Goal: Task Accomplishment & Management: Use online tool/utility

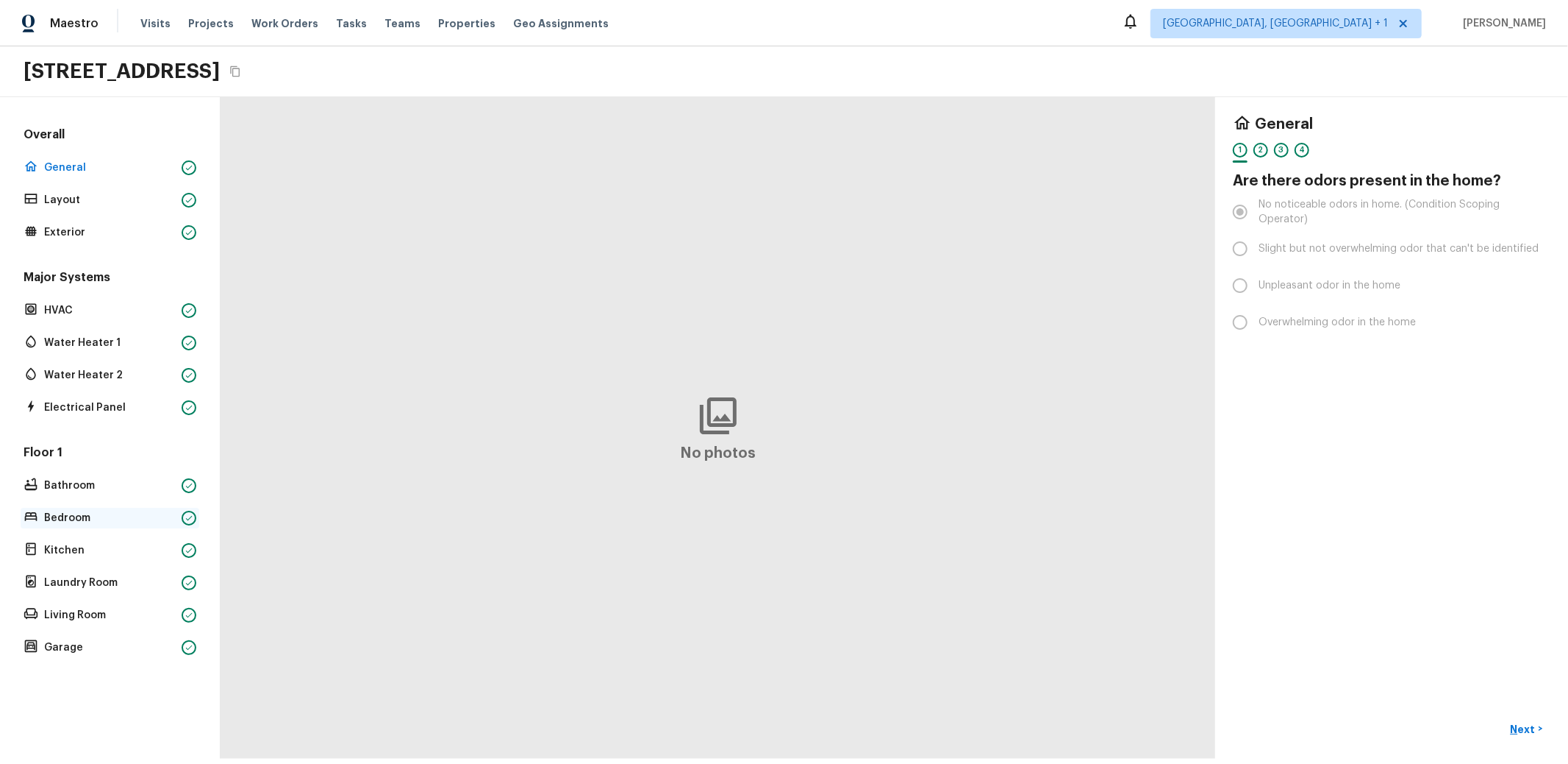
click at [66, 523] on p "Bedroom" at bounding box center [110, 517] width 132 height 14
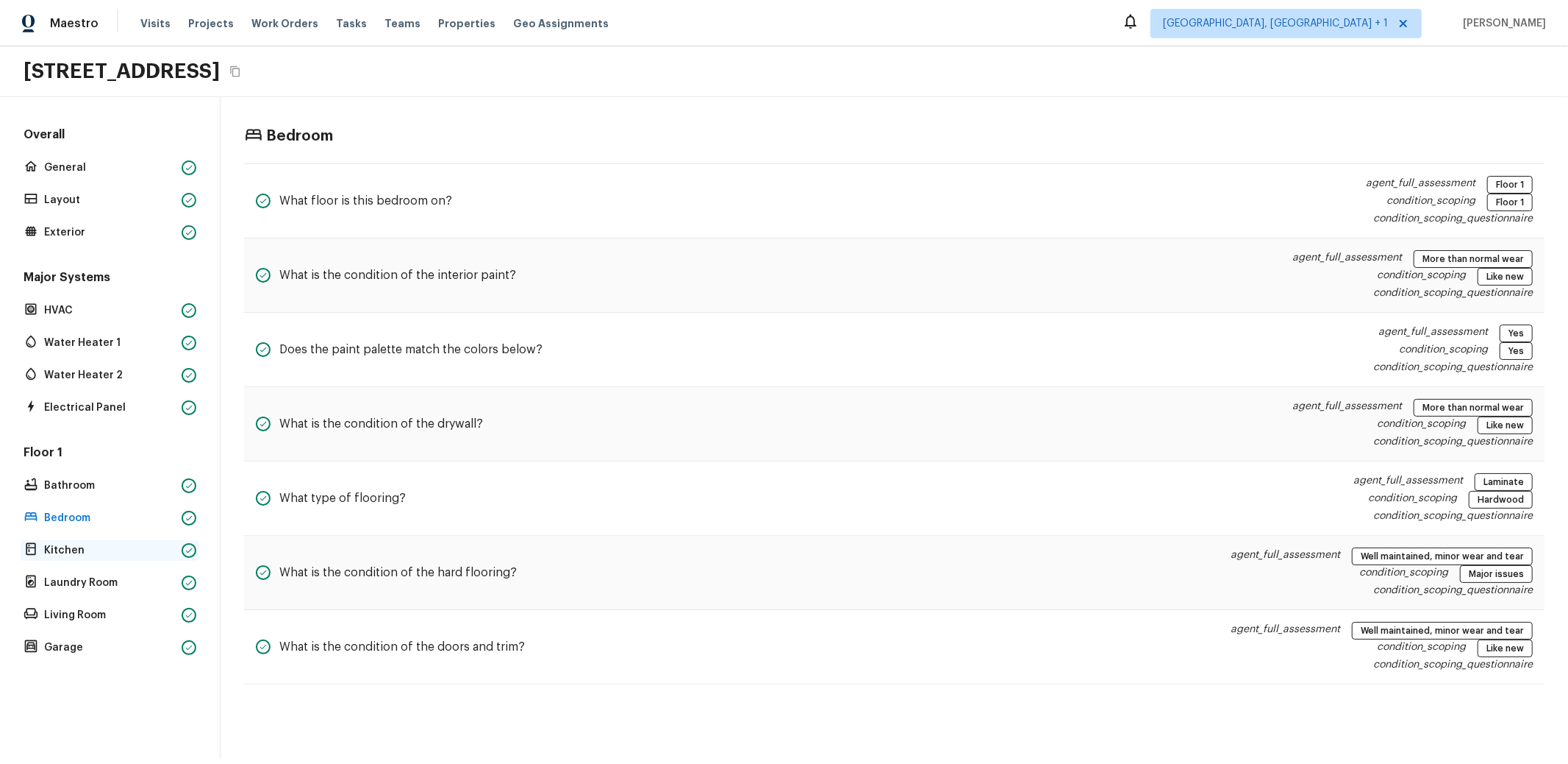
click at [62, 542] on div "Kitchen" at bounding box center [110, 550] width 178 height 20
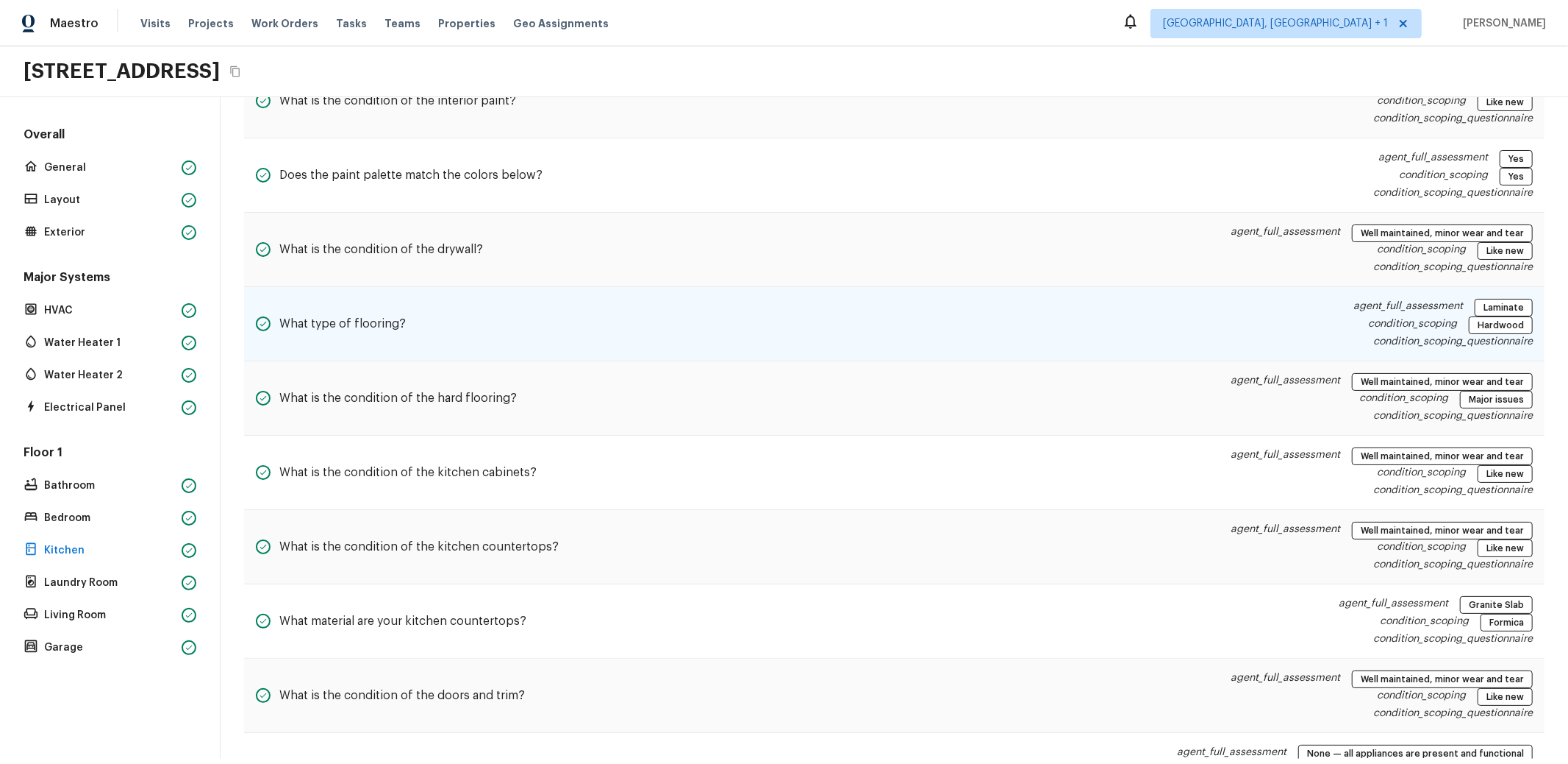
scroll to position [405, 0]
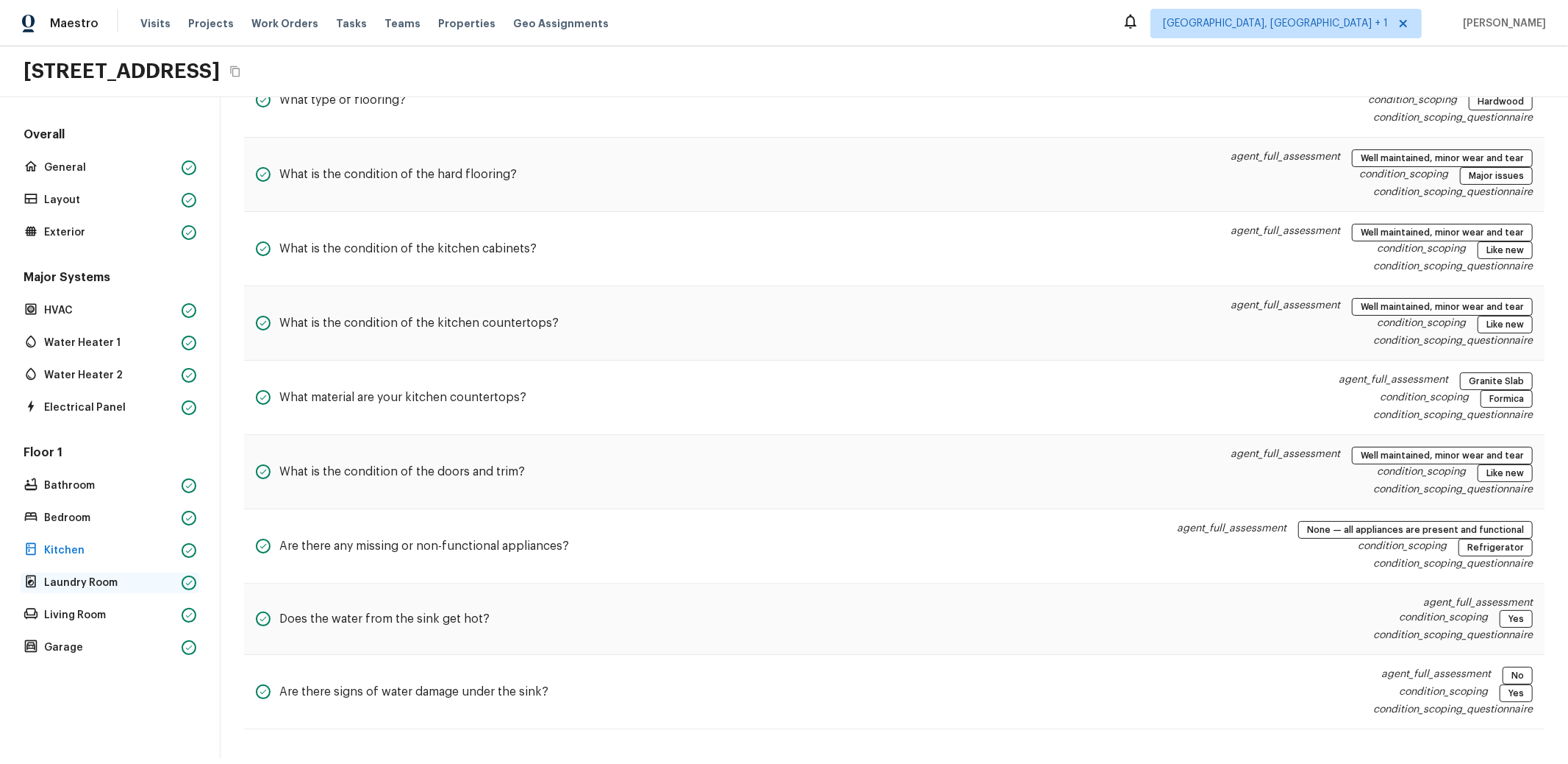
click at [102, 581] on p "Laundry Room" at bounding box center [110, 582] width 132 height 14
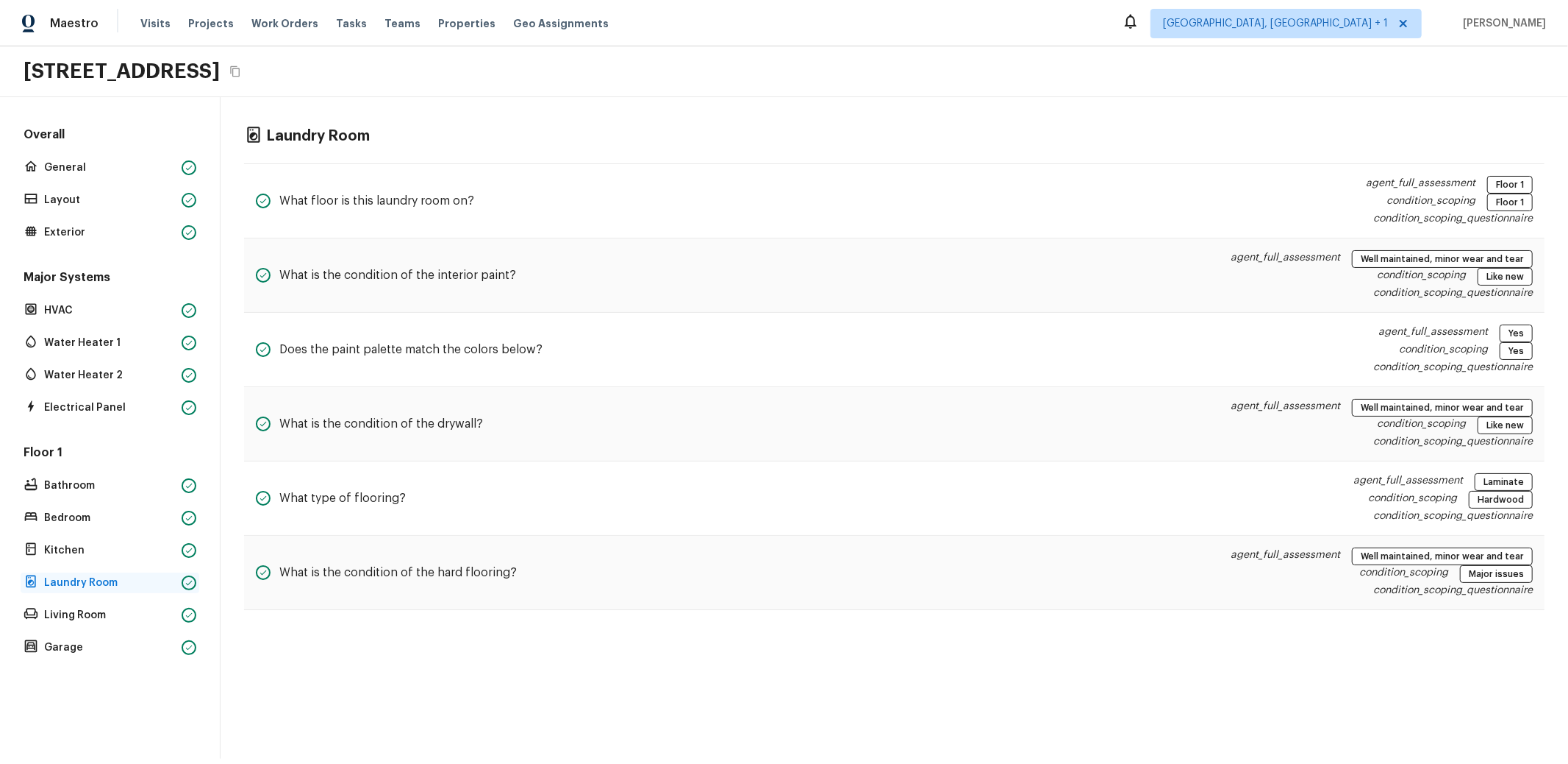
scroll to position [0, 0]
click at [94, 616] on p "Living Room" at bounding box center [110, 614] width 132 height 14
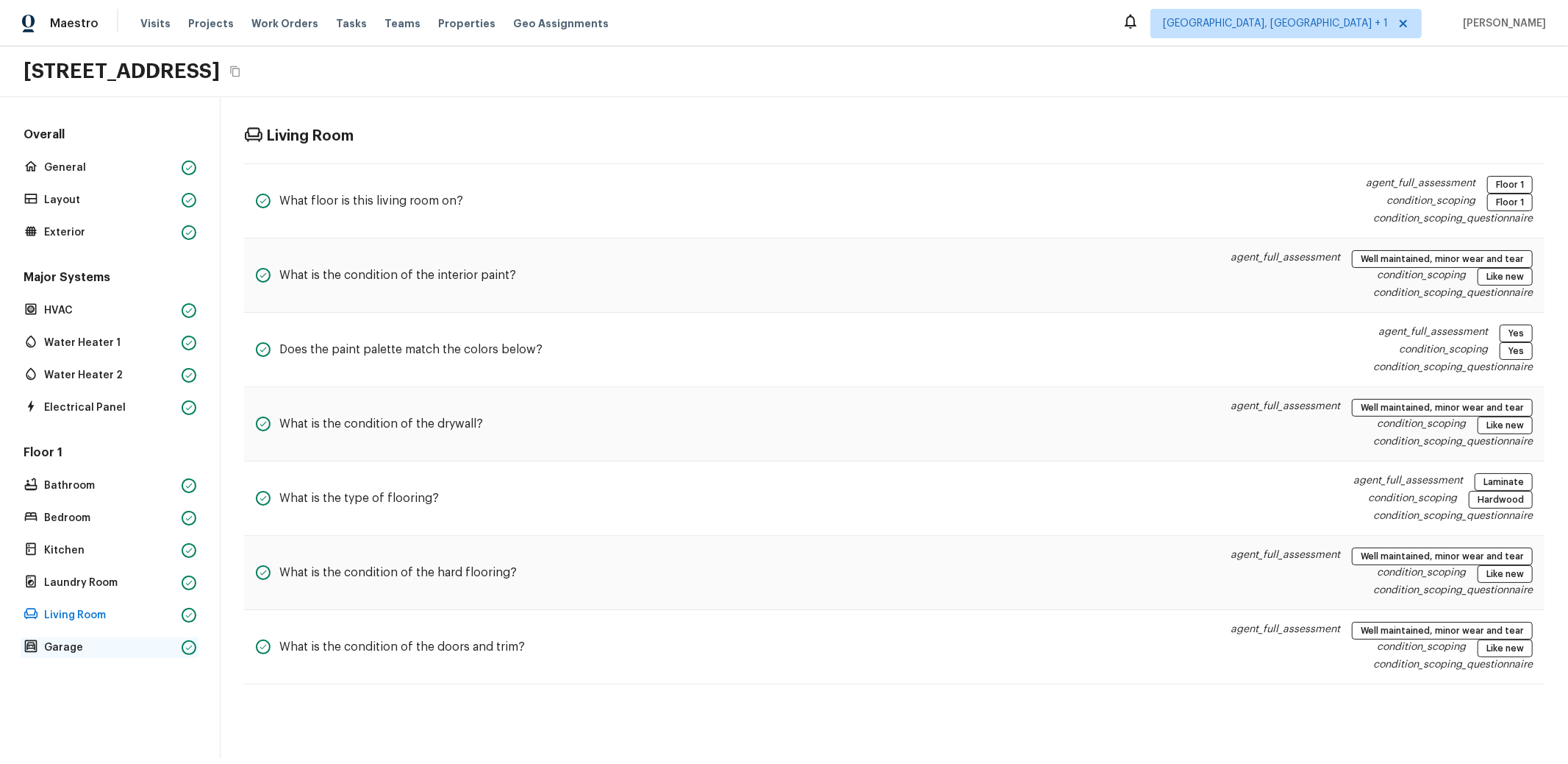
click at [68, 647] on p "Garage" at bounding box center [110, 647] width 132 height 14
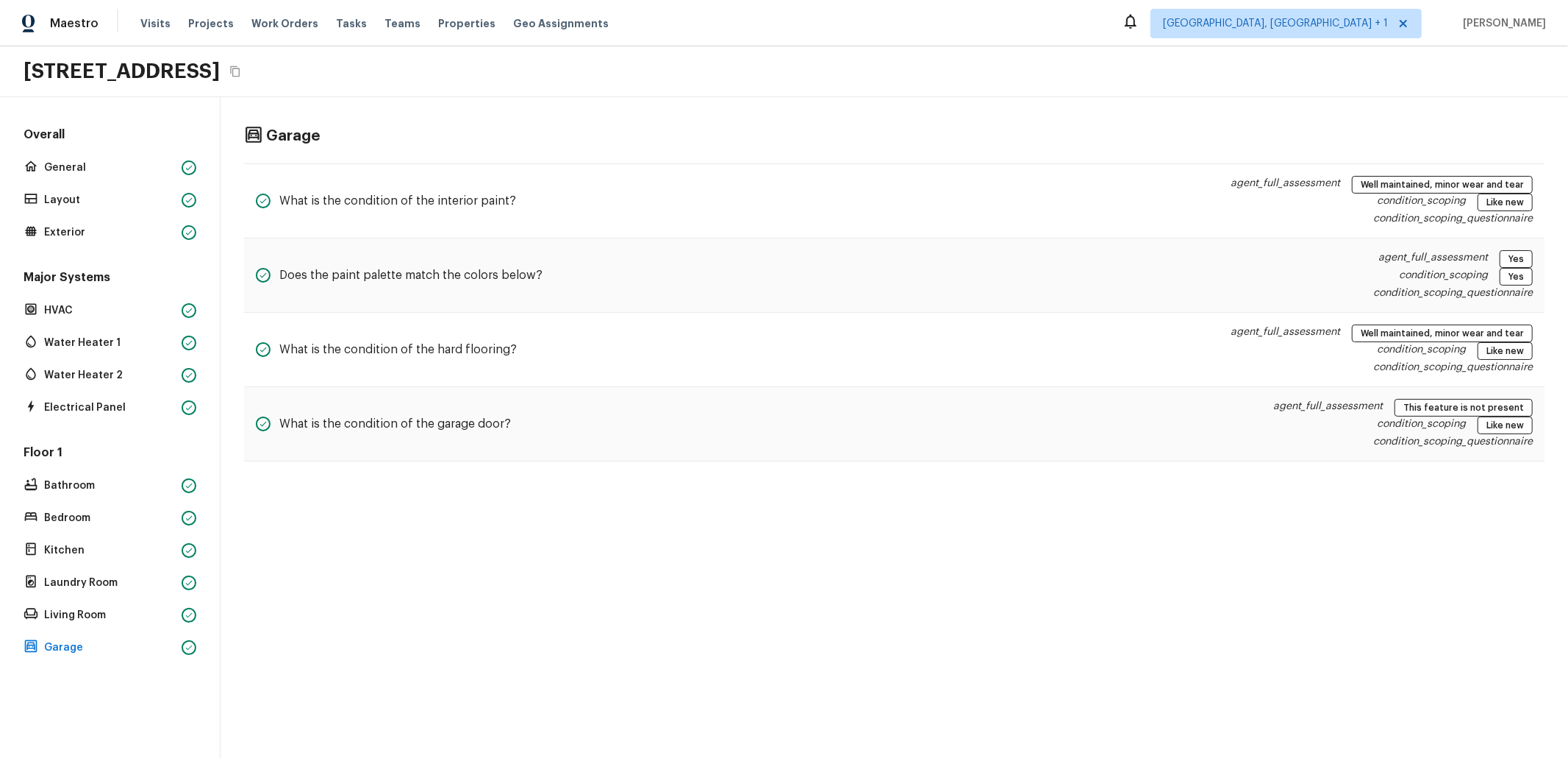
click at [64, 286] on h5 "Major Systems" at bounding box center [110, 278] width 178 height 19
click at [58, 309] on p "HVAC" at bounding box center [110, 310] width 132 height 14
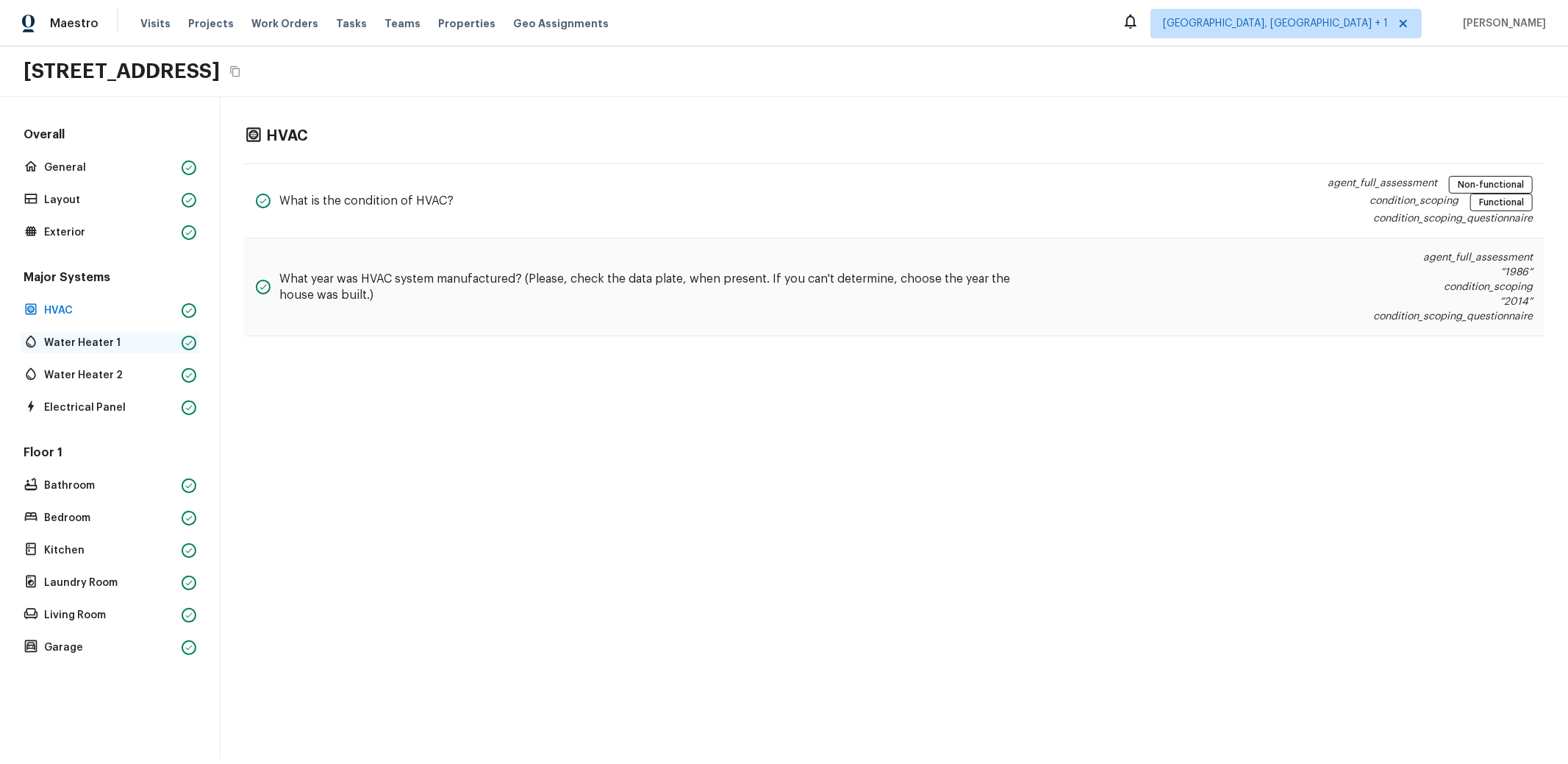
click at [61, 340] on p "Water Heater 1" at bounding box center [110, 342] width 132 height 14
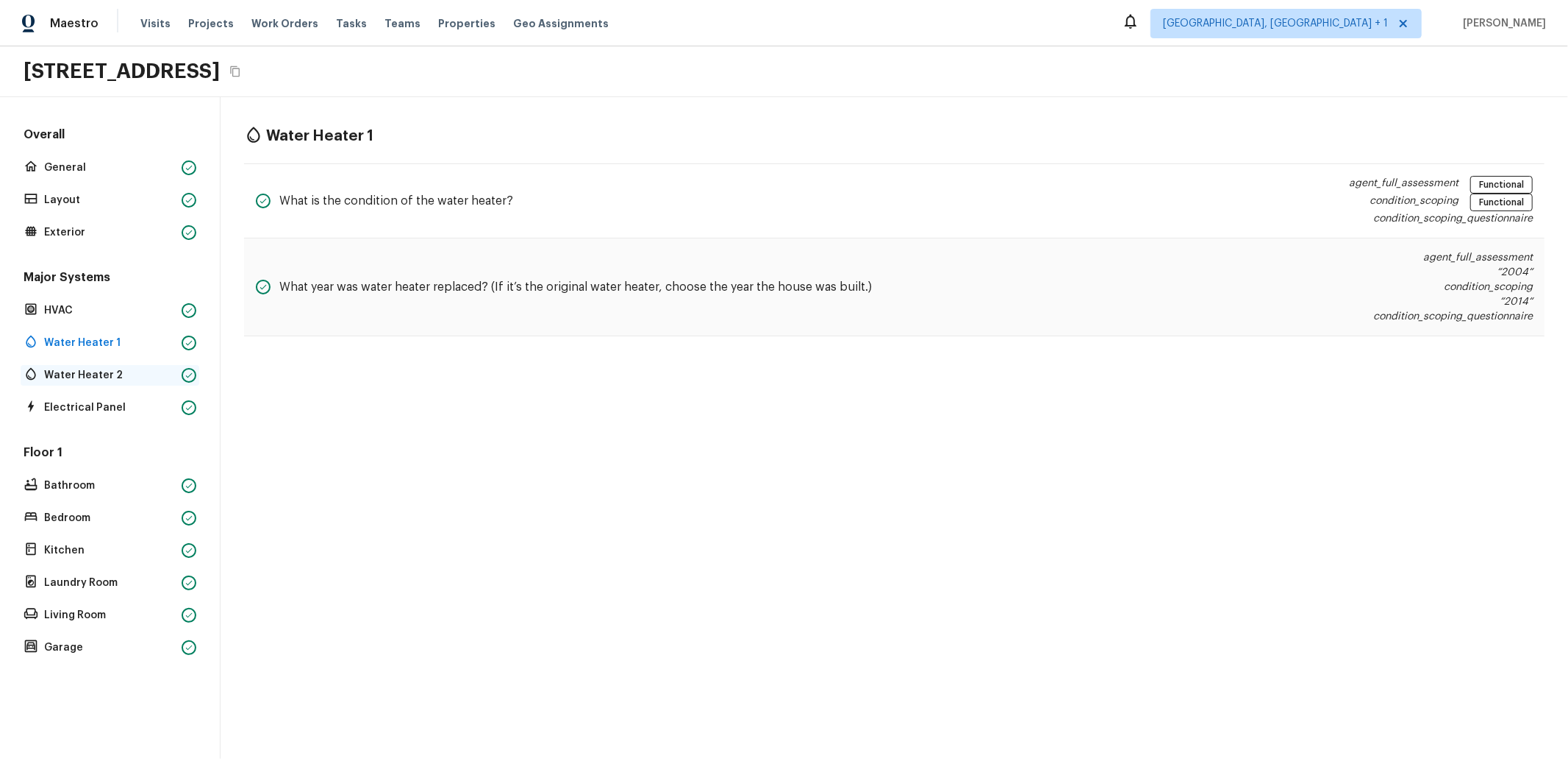
click at [70, 371] on p "Water Heater 2" at bounding box center [110, 374] width 132 height 14
click at [83, 400] on p "Electrical Panel" at bounding box center [110, 407] width 132 height 14
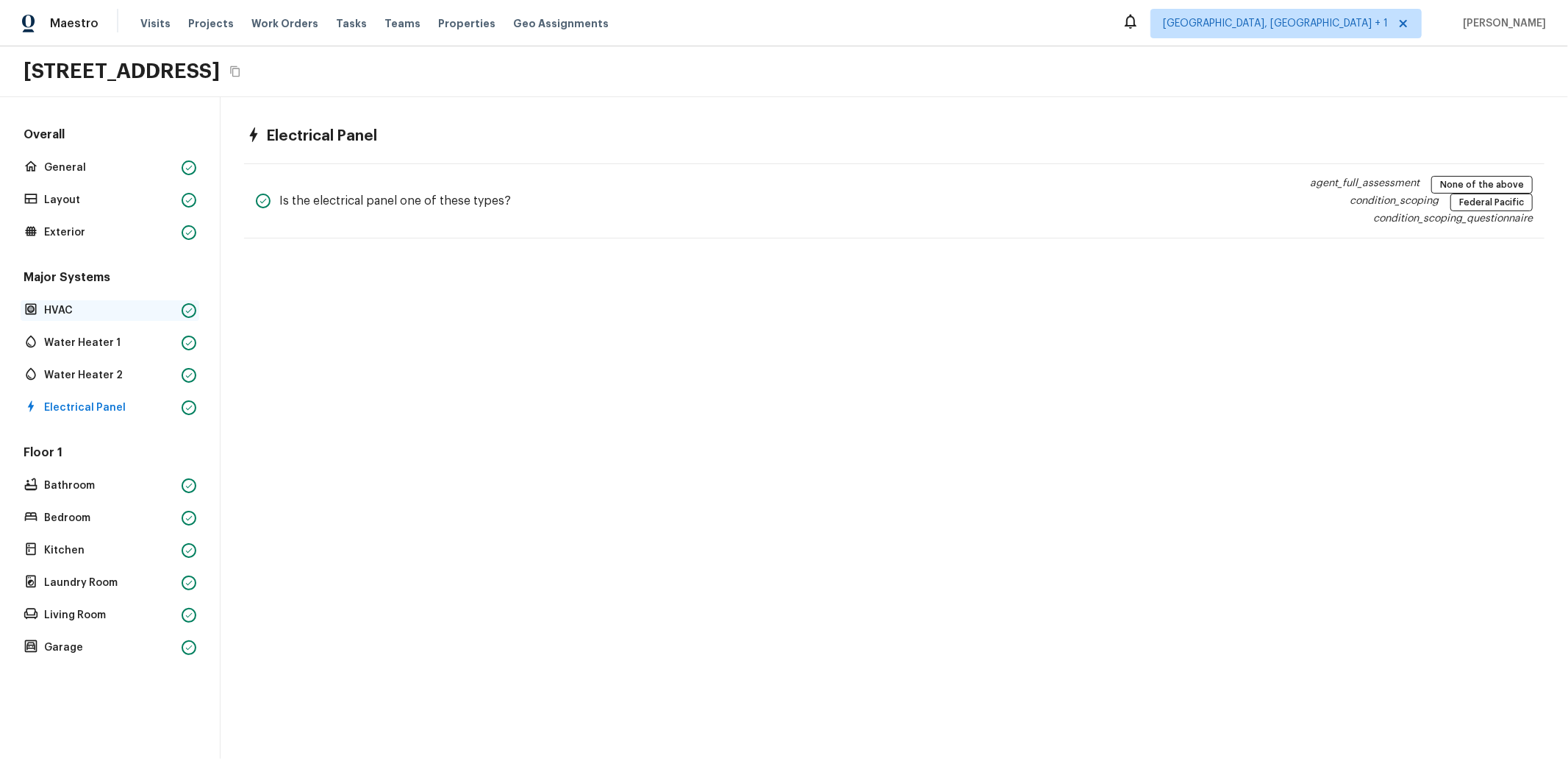
click at [82, 306] on p "HVAC" at bounding box center [110, 310] width 132 height 14
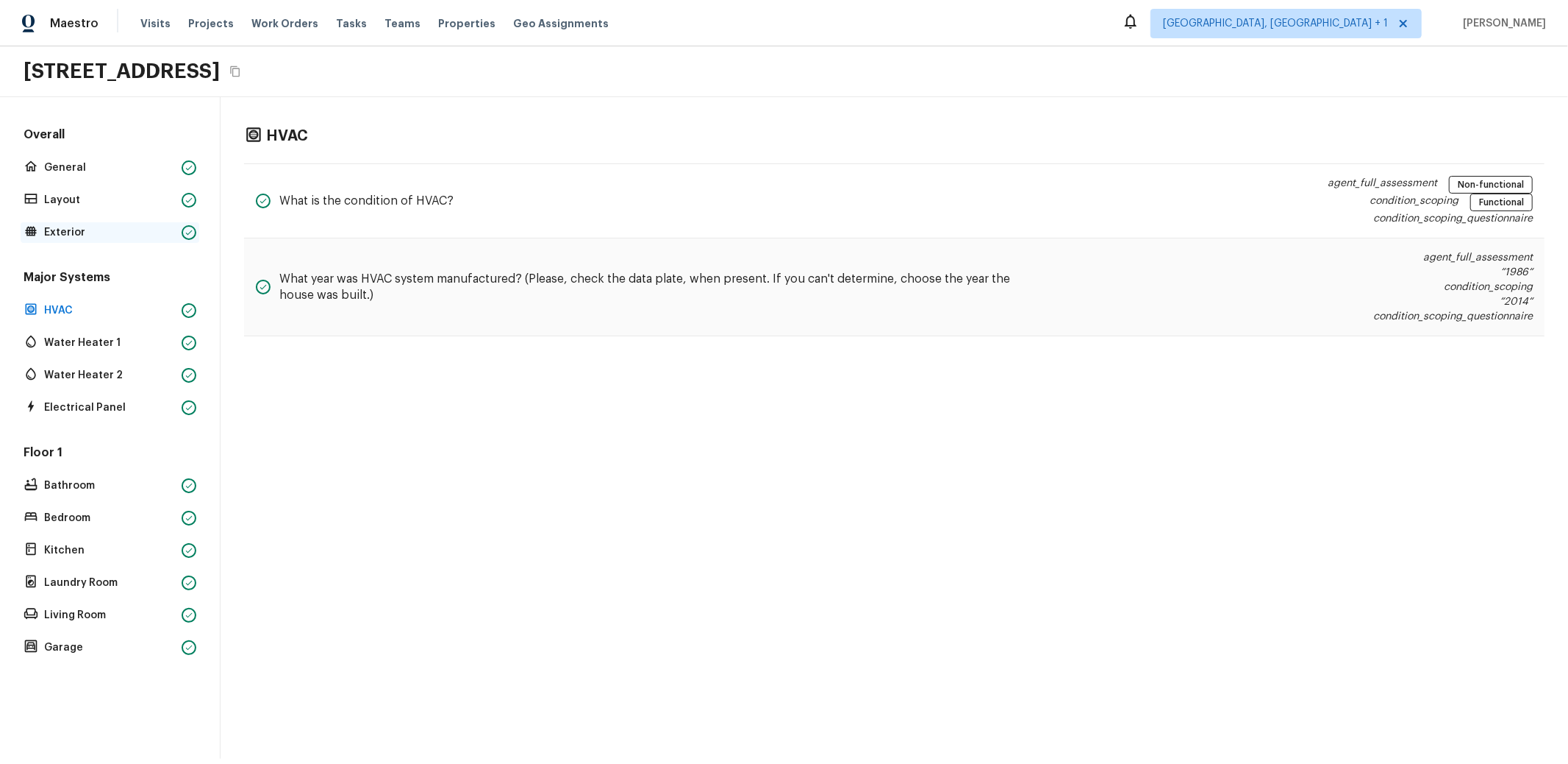
click at [51, 233] on p "Exterior" at bounding box center [110, 232] width 132 height 14
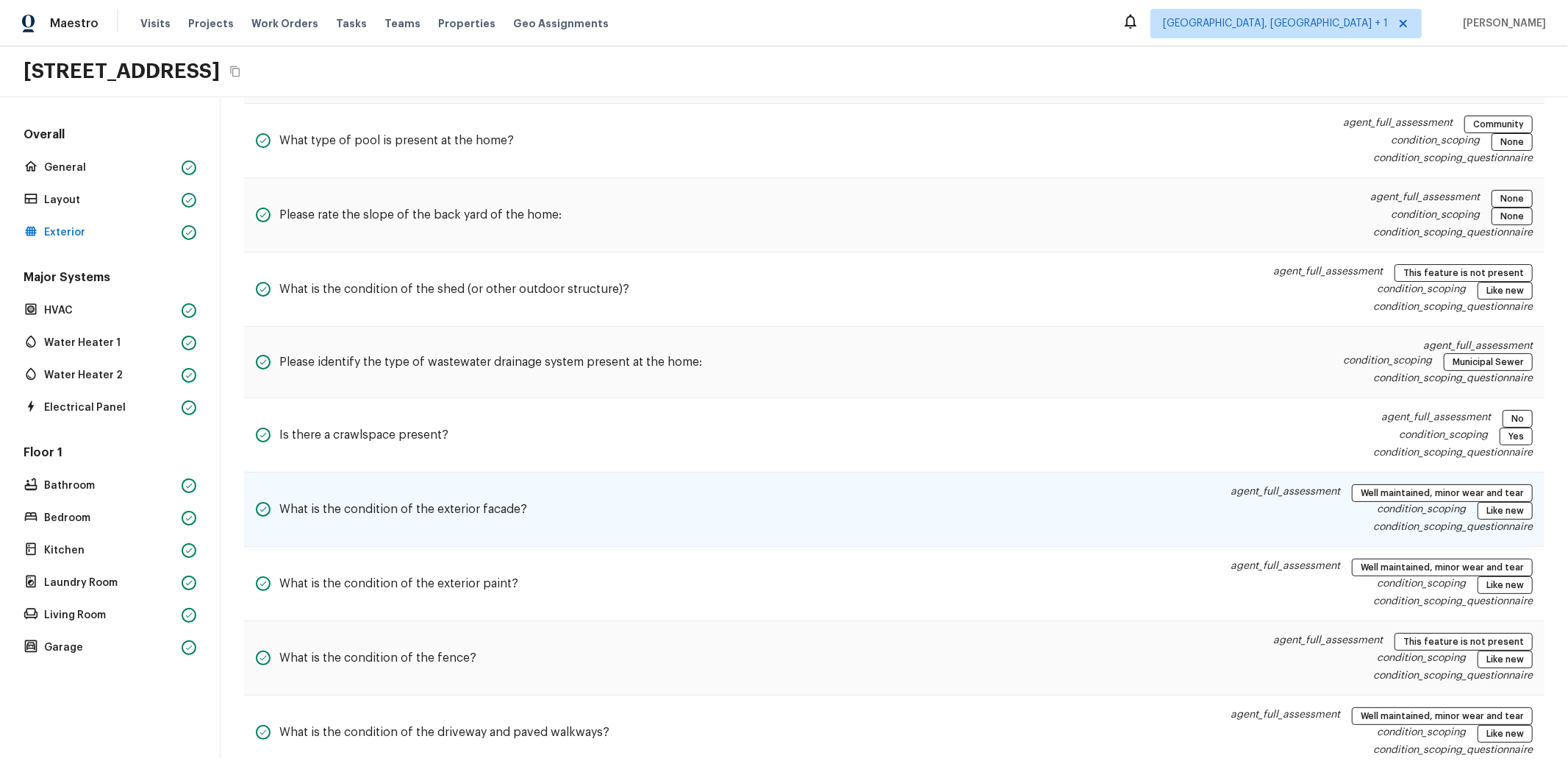
scroll to position [651, 0]
